Goal: Task Accomplishment & Management: Use online tool/utility

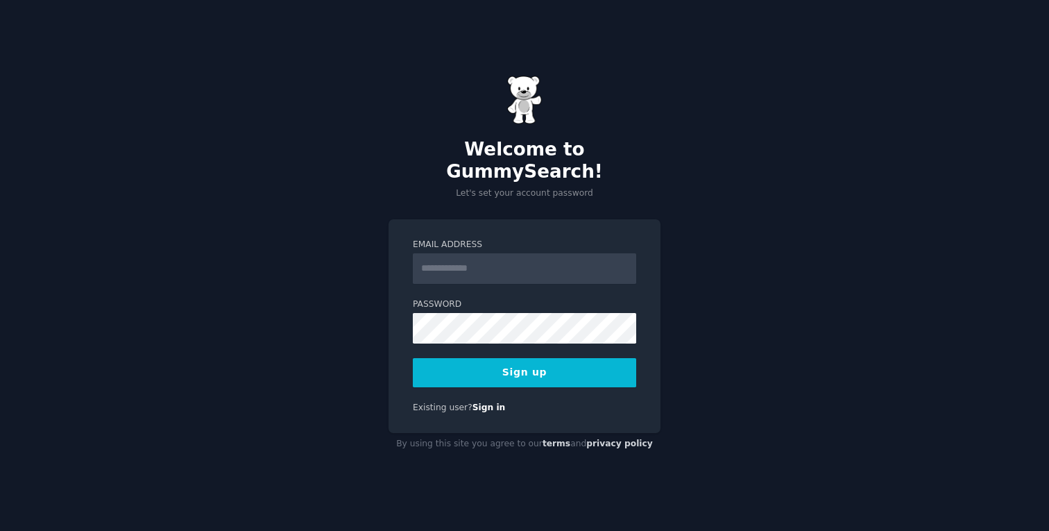
click at [495, 264] on input "Email Address" at bounding box center [524, 268] width 223 height 31
type input "**********"
click at [479, 366] on button "Sign up" at bounding box center [524, 372] width 223 height 29
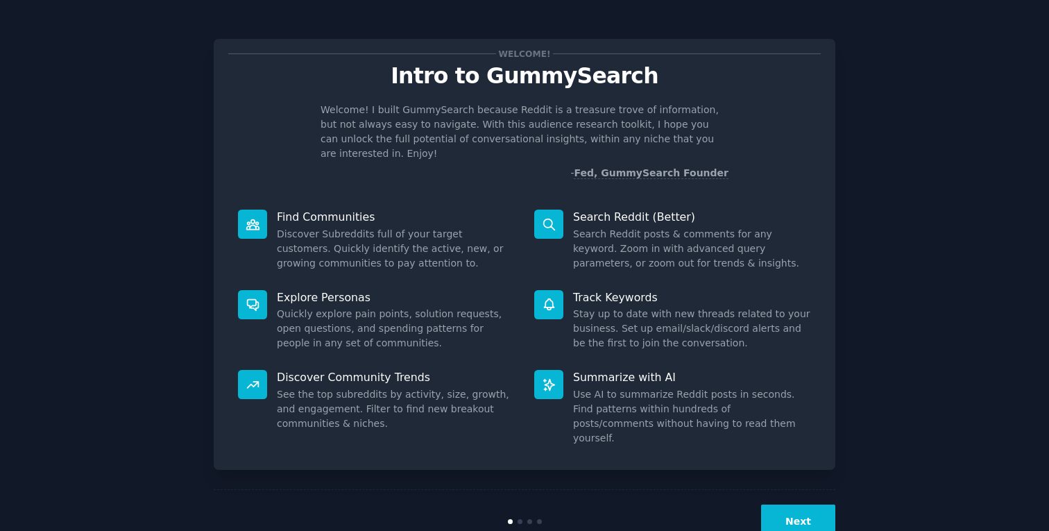
click at [823, 504] on button "Next" at bounding box center [798, 521] width 74 height 34
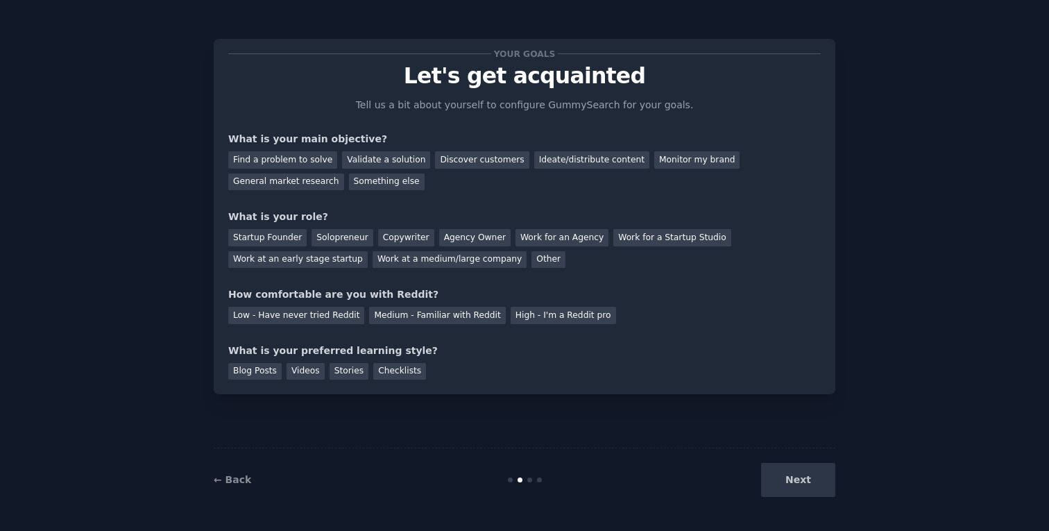
click at [823, 503] on div "← Back Next" at bounding box center [525, 479] width 622 height 64
click at [565, 382] on div "Your goals Let's get acquainted Tell us a bit about yourself to configure Gummy…" at bounding box center [525, 216] width 622 height 355
click at [805, 492] on div "Next" at bounding box center [731, 480] width 207 height 34
click at [301, 161] on div "Find a problem to solve" at bounding box center [282, 159] width 109 height 17
click at [534, 164] on div "Ideate/distribute content" at bounding box center [591, 159] width 115 height 17
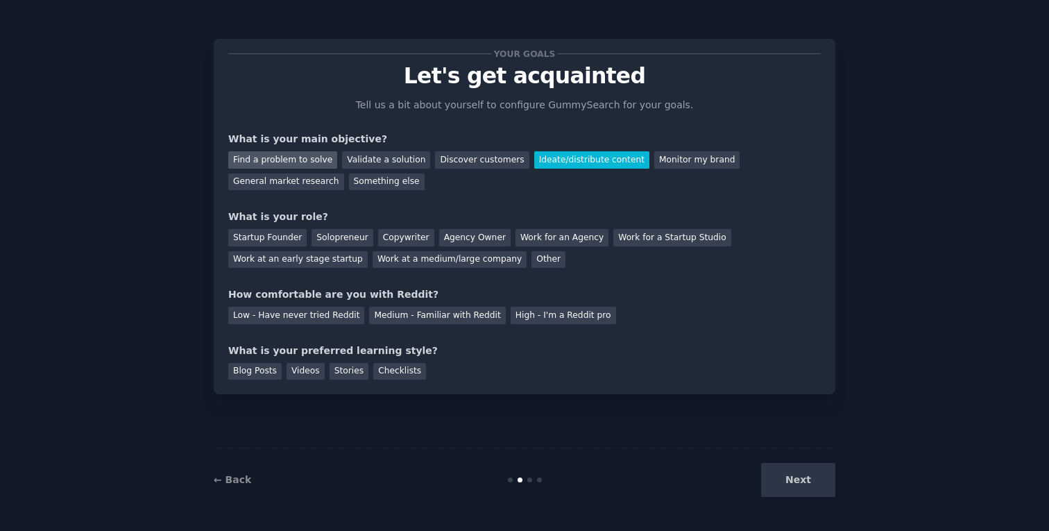
click at [307, 157] on div "Find a problem to solve" at bounding box center [282, 159] width 109 height 17
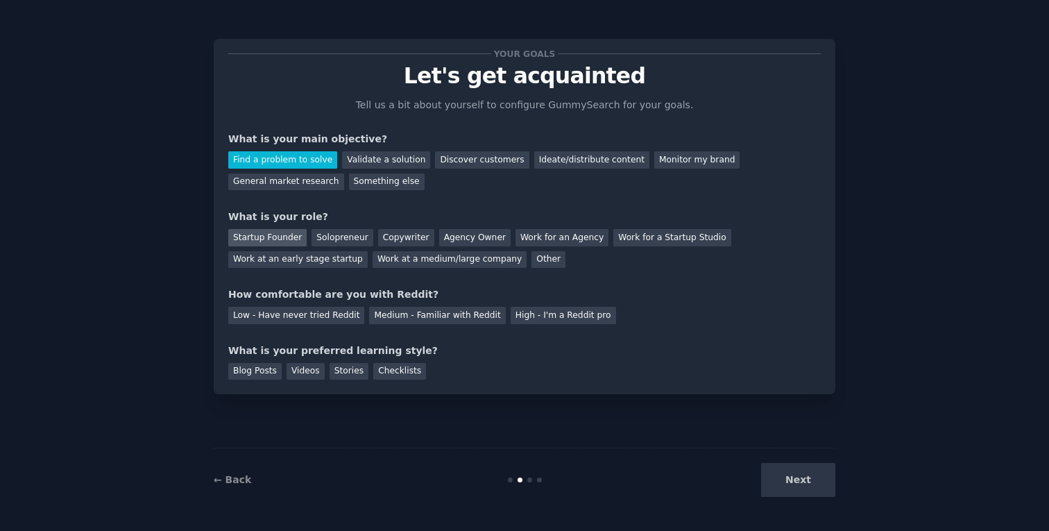
click at [272, 241] on div "Startup Founder" at bounding box center [267, 237] width 78 height 17
click at [331, 320] on div "Low - Have never tried Reddit" at bounding box center [296, 315] width 136 height 17
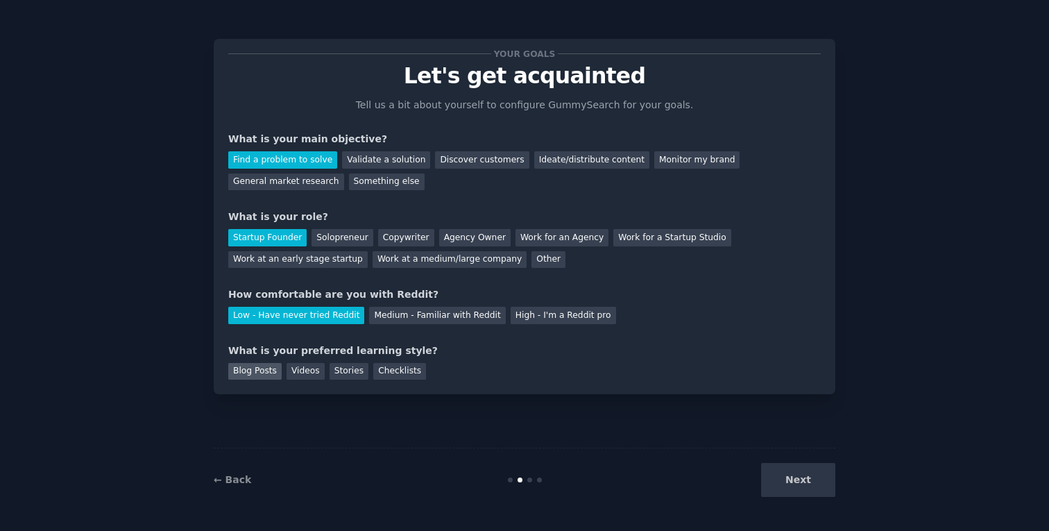
click at [250, 372] on div "Blog Posts" at bounding box center [254, 371] width 53 height 17
click at [314, 377] on div "Videos" at bounding box center [305, 371] width 38 height 17
click at [237, 366] on div "Blog Posts" at bounding box center [254, 371] width 53 height 17
click at [772, 463] on button "Next" at bounding box center [798, 480] width 74 height 34
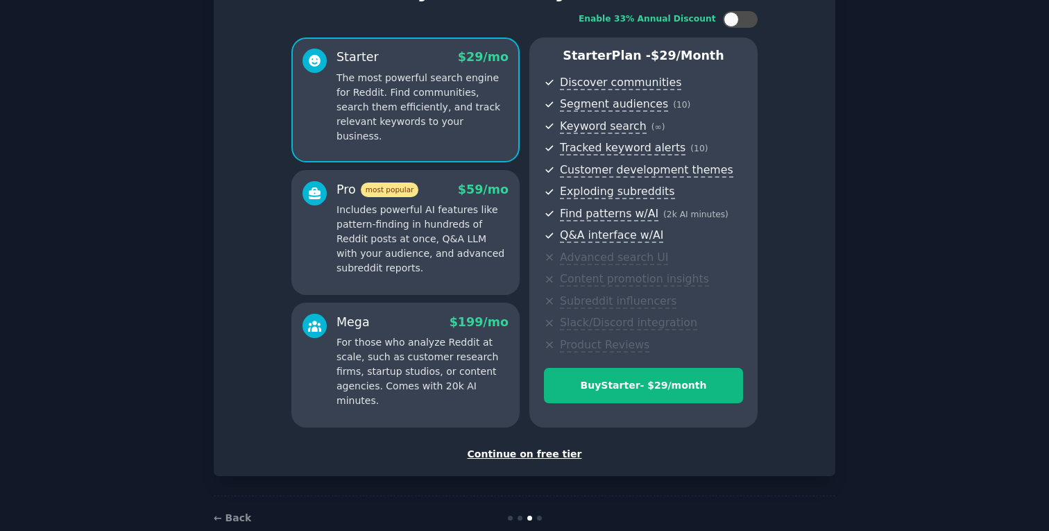
scroll to position [86, 0]
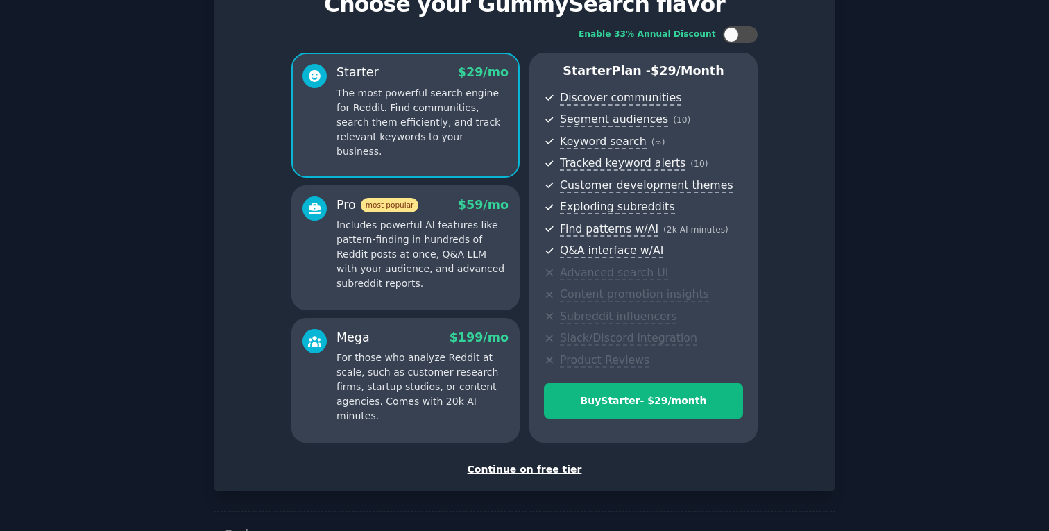
click at [546, 462] on div "Continue on free tier" at bounding box center [524, 469] width 592 height 15
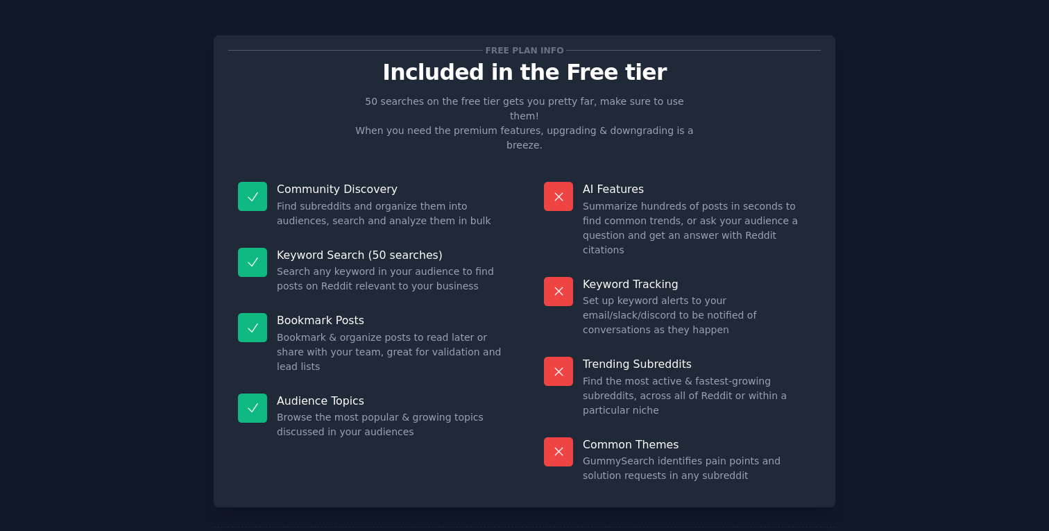
scroll to position [2, 0]
